Goal: Task Accomplishment & Management: Manage account settings

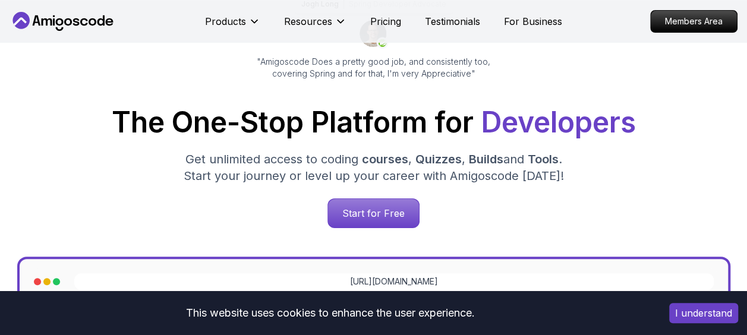
click at [677, 310] on button "I understand" at bounding box center [703, 313] width 69 height 20
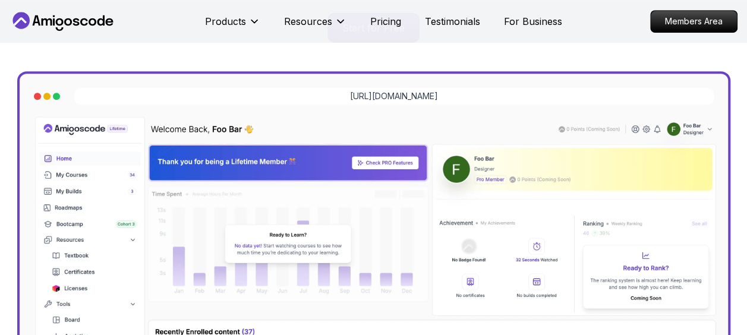
scroll to position [314, 0]
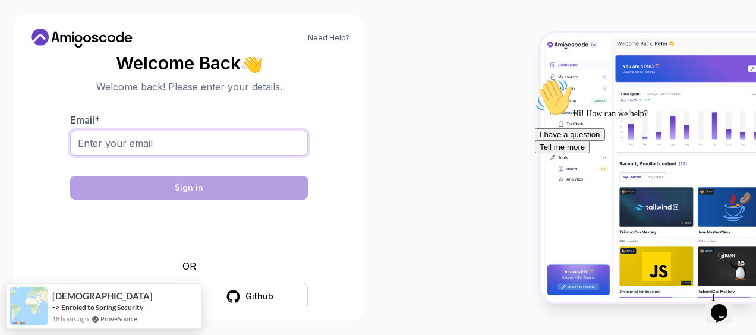
click at [249, 143] on input "Email *" at bounding box center [189, 143] width 238 height 25
type input "tidianesoumah@icloud.com"
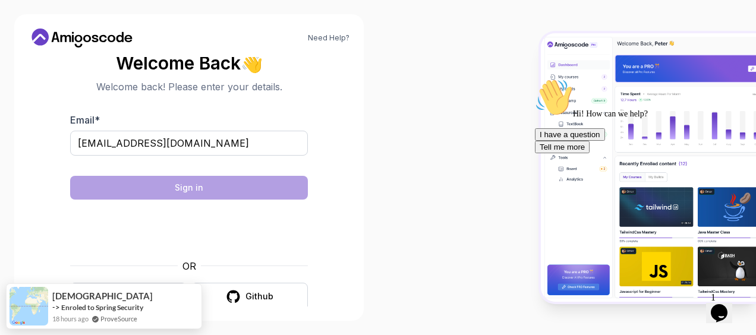
click at [380, 210] on div at bounding box center [567, 167] width 378 height 335
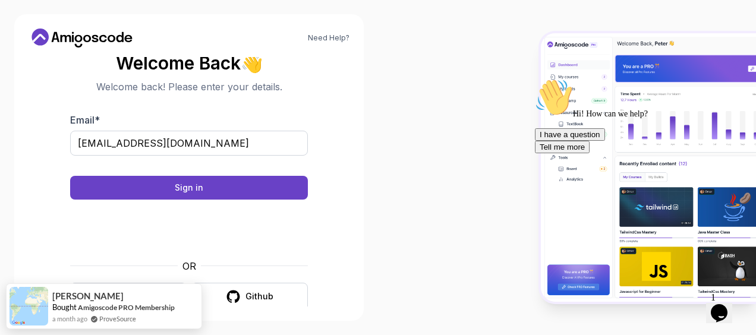
click at [523, 80] on body "Need Help? Welcome Back 👋 Welcome back! Please enter your details. Email * tidi…" at bounding box center [378, 167] width 756 height 335
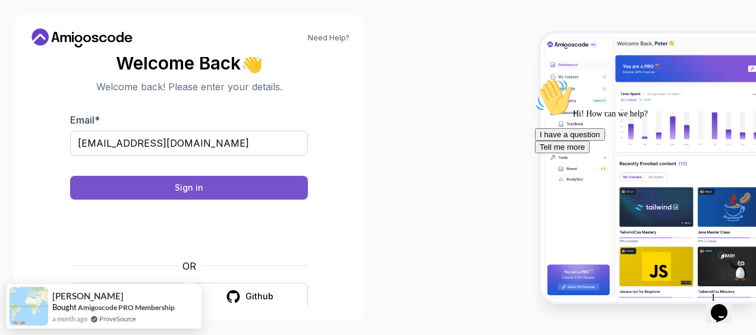
click at [175, 189] on div "Sign in" at bounding box center [189, 188] width 29 height 12
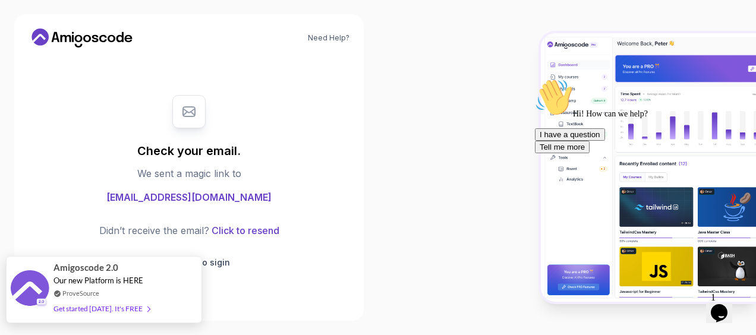
click at [112, 298] on div "Amigoscode 2.0 Our new Platform is HERE ProveSource Get started today. It's FREE" at bounding box center [104, 290] width 100 height 66
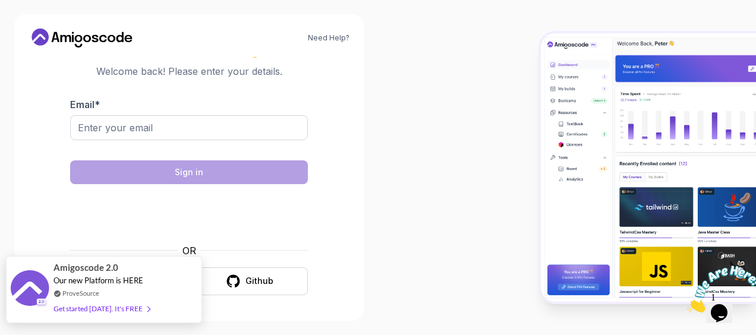
click at [114, 309] on div "Get started [DATE]. It's FREE" at bounding box center [102, 309] width 96 height 14
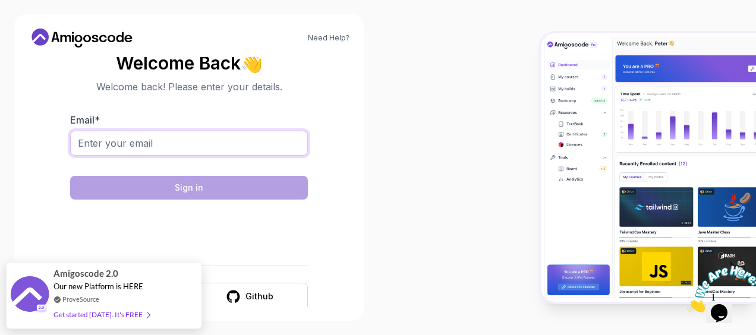
click at [153, 149] on input "Email *" at bounding box center [189, 143] width 238 height 25
type input "charrme.buy@gmail.com"
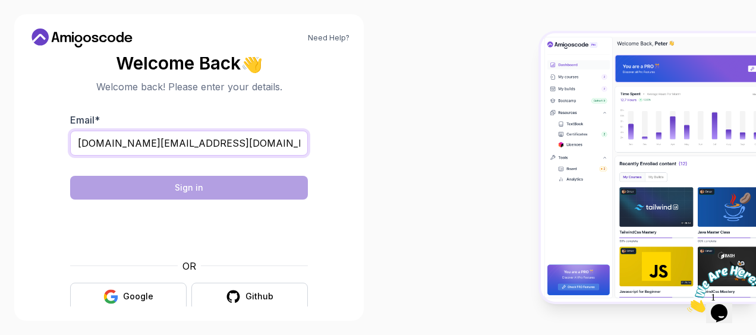
click at [303, 144] on input "charrme.buy@gmail.com" at bounding box center [189, 143] width 238 height 25
click at [369, 137] on div "Need Help? Welcome Back 👋 Welcome back! Please enter your details. Email * char…" at bounding box center [189, 167] width 378 height 335
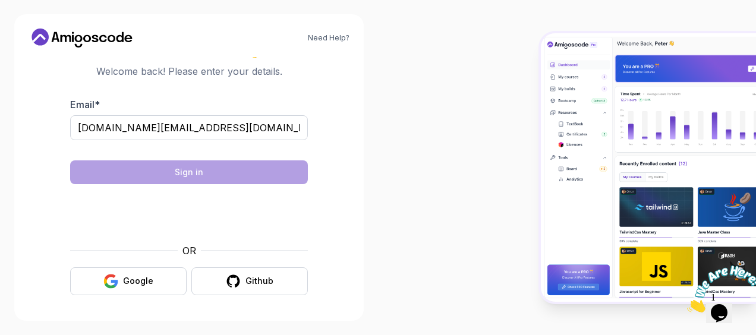
scroll to position [15, 0]
click at [238, 284] on icon "button" at bounding box center [233, 281] width 13 height 12
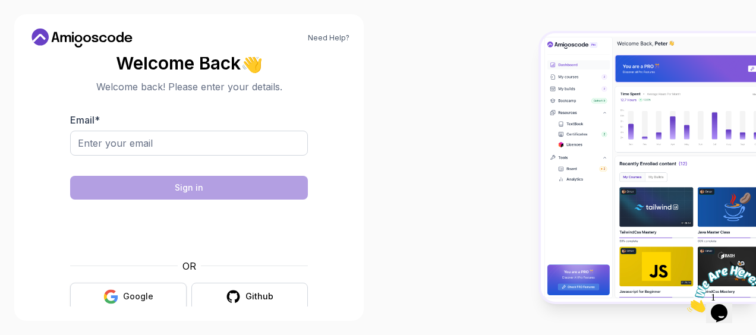
click at [154, 291] on button "Google" at bounding box center [128, 297] width 117 height 28
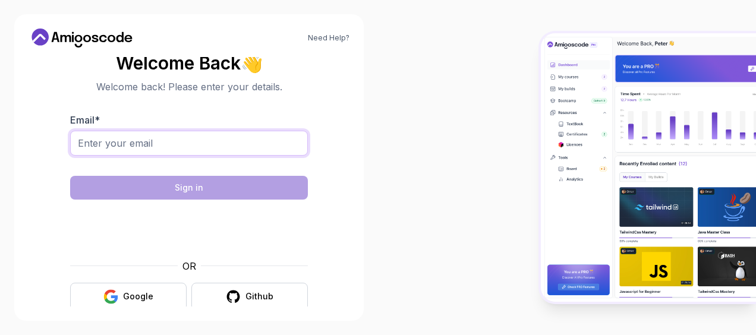
click at [158, 136] on input "Email *" at bounding box center [189, 143] width 238 height 25
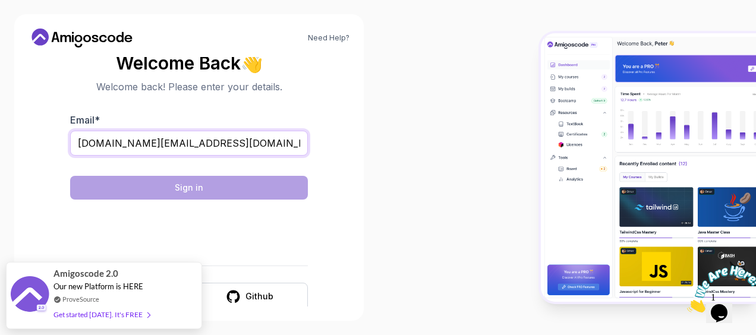
type input "tidianesoumah@icloud.com"
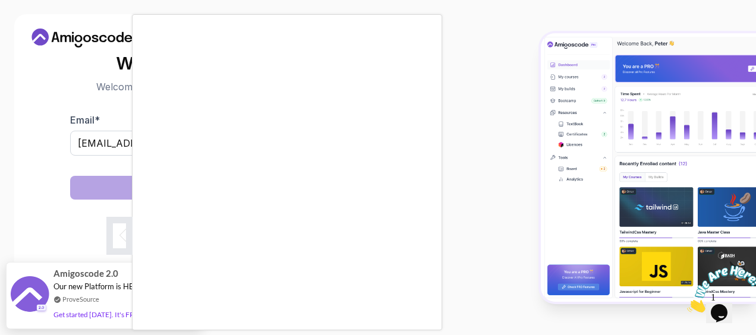
click at [12, 143] on div at bounding box center [378, 167] width 756 height 335
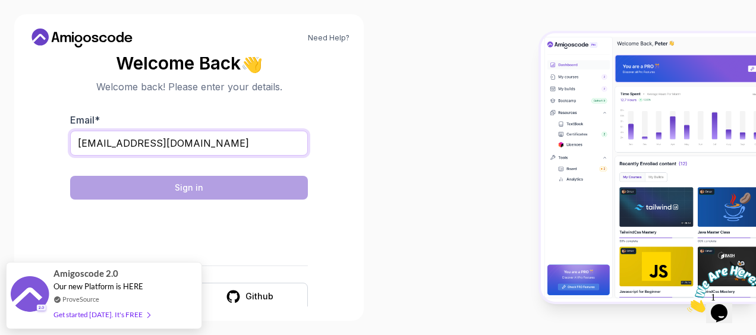
drag, startPoint x: 197, startPoint y: 140, endPoint x: -2, endPoint y: 128, distance: 200.1
click at [0, 128] on html "Need Help? Welcome Back 👋 Welcome back! Please enter your details. Email * tidi…" at bounding box center [378, 167] width 756 height 335
click at [234, 144] on input "tidianesoumah@icloud.com" at bounding box center [189, 143] width 238 height 25
drag, startPoint x: 181, startPoint y: 144, endPoint x: 36, endPoint y: 144, distance: 145.1
click at [36, 144] on section "Welcome Back 👋 Welcome back! Please enter your details. Email * tidianesoumah@i…" at bounding box center [189, 182] width 321 height 281
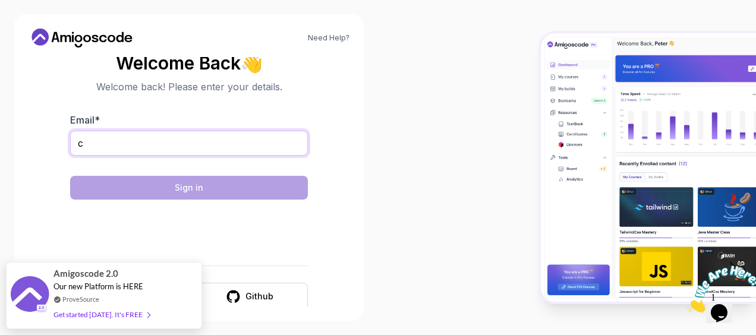
click at [109, 134] on input "c" at bounding box center [189, 143] width 238 height 25
type input "cha"
click at [116, 139] on input "cha" at bounding box center [189, 143] width 238 height 25
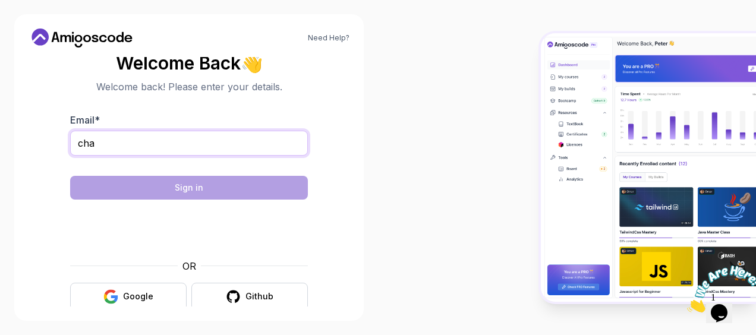
drag, startPoint x: 108, startPoint y: 134, endPoint x: 56, endPoint y: 139, distance: 51.3
click at [56, 139] on section "Welcome Back 👋 Welcome back! Please enter your details. Email * cha Sign in OR …" at bounding box center [189, 182] width 321 height 281
click at [364, 165] on div "Need Help? Welcome Back 👋 Welcome back! Please enter your details. Email * Sign…" at bounding box center [189, 167] width 378 height 335
click at [237, 152] on input "Email *" at bounding box center [189, 143] width 238 height 25
type input "charme"
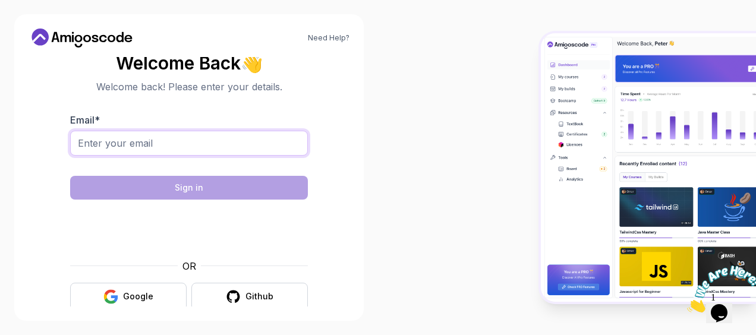
click at [159, 143] on input "Email *" at bounding box center [189, 143] width 238 height 25
type input "t"
type input "charme.buy@gmail.com"
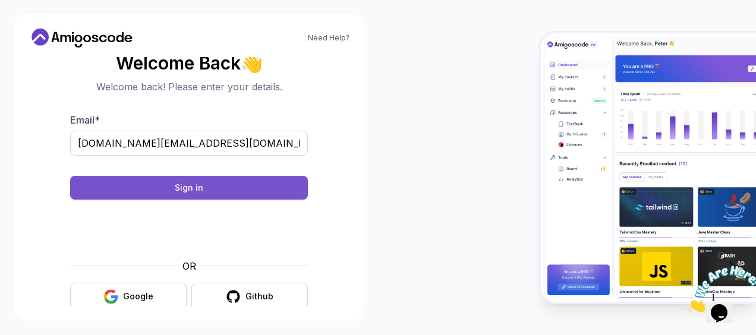
click at [175, 189] on button "Sign in" at bounding box center [189, 188] width 238 height 24
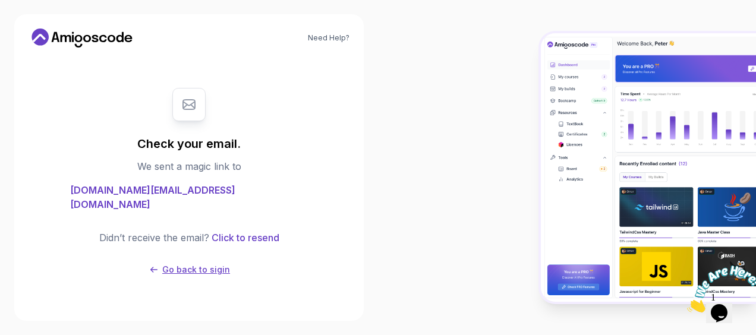
click at [209, 264] on p "Go back to sigin" at bounding box center [196, 270] width 68 height 12
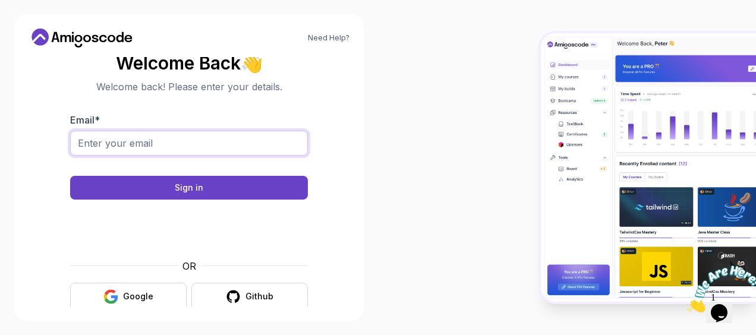
click at [197, 149] on input "Email *" at bounding box center [189, 143] width 238 height 25
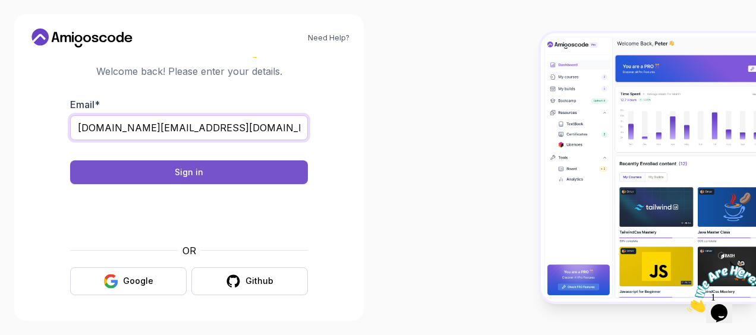
type input "charme.buy@icloud.com"
click at [181, 165] on button "Sign in" at bounding box center [189, 173] width 238 height 24
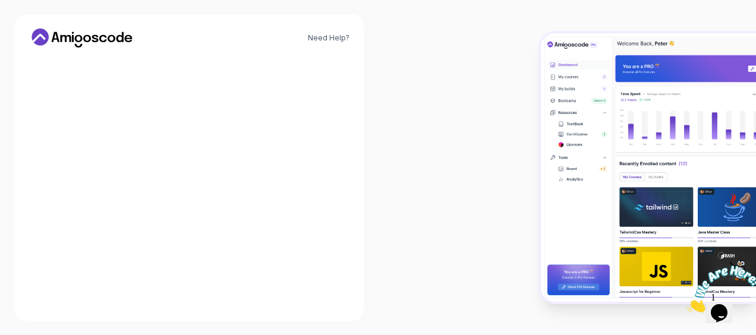
scroll to position [0, 0]
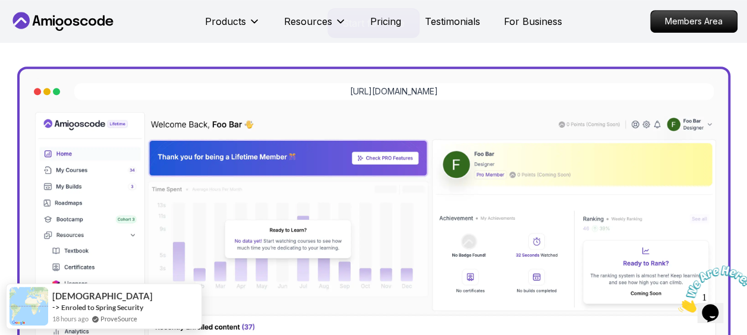
scroll to position [339, 0]
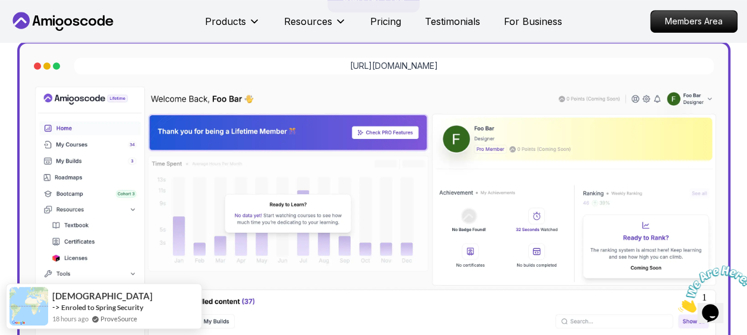
click at [99, 205] on img at bounding box center [374, 291] width 690 height 414
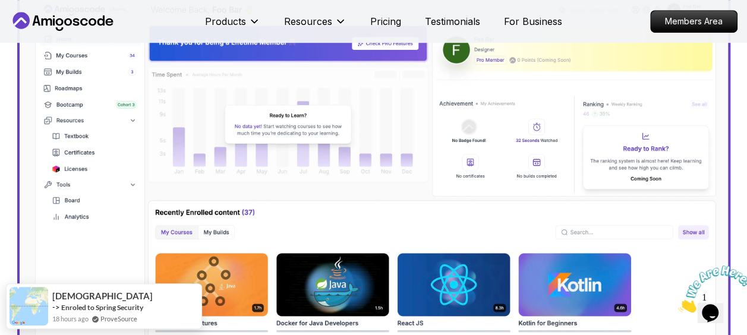
scroll to position [461, 0]
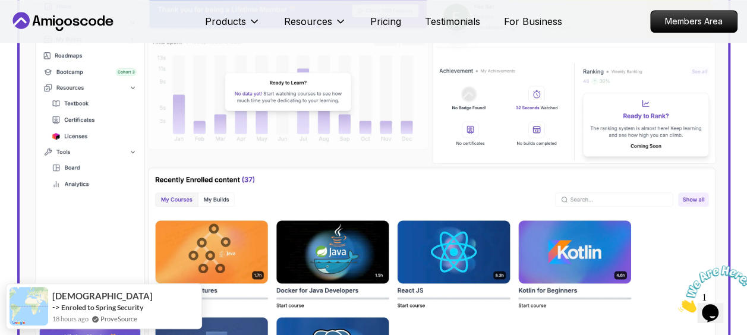
click at [181, 257] on img at bounding box center [374, 169] width 690 height 414
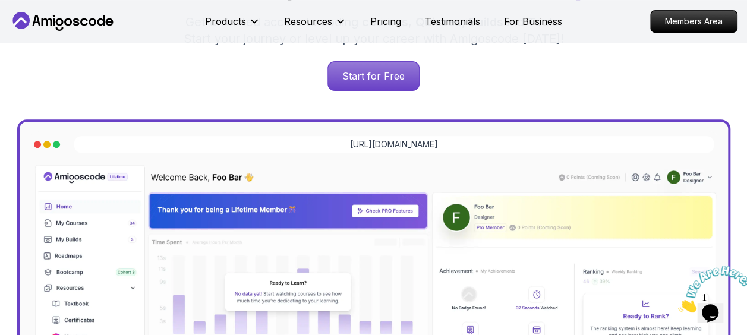
scroll to position [260, 0]
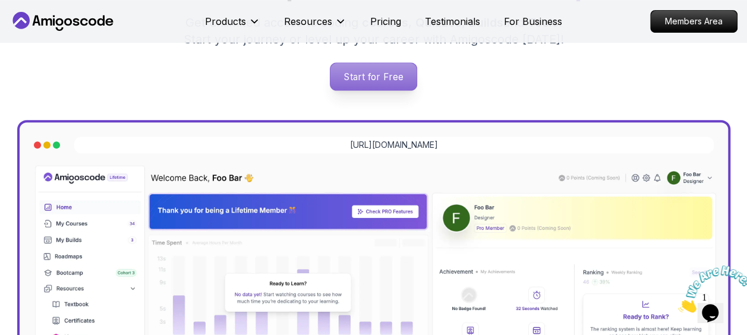
click at [388, 64] on p "Start for Free" at bounding box center [374, 76] width 86 height 27
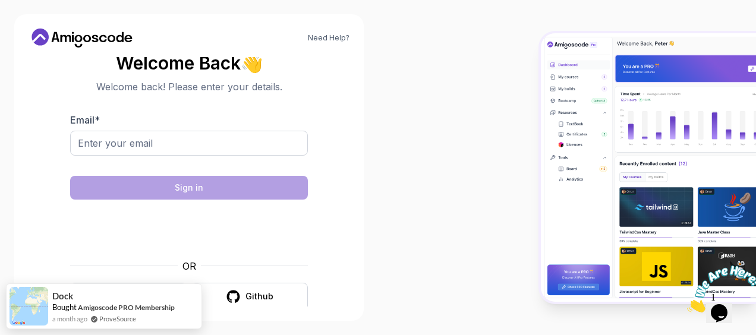
click at [529, 77] on body "Need Help? Welcome Back 👋 Welcome back! Please enter your details. Email * Sign…" at bounding box center [378, 167] width 756 height 335
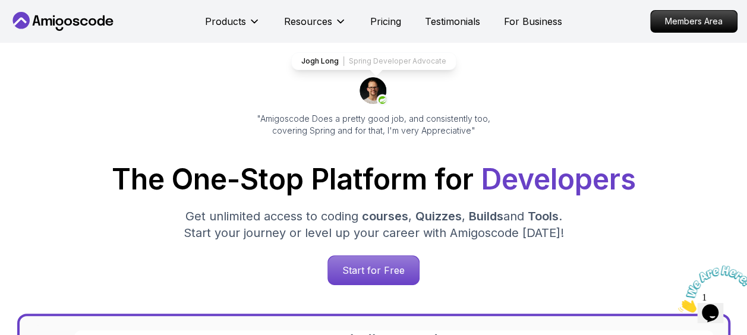
scroll to position [260, 0]
